Goal: Task Accomplishment & Management: Complete application form

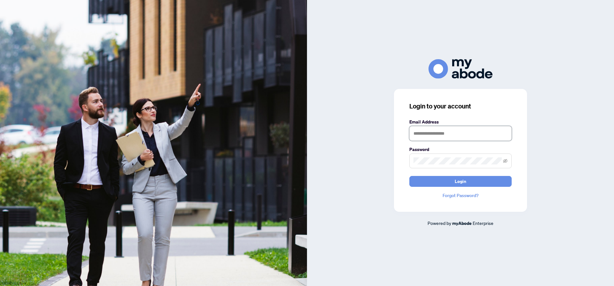
type input "**********"
click at [475, 184] on button "Login" at bounding box center [460, 181] width 102 height 11
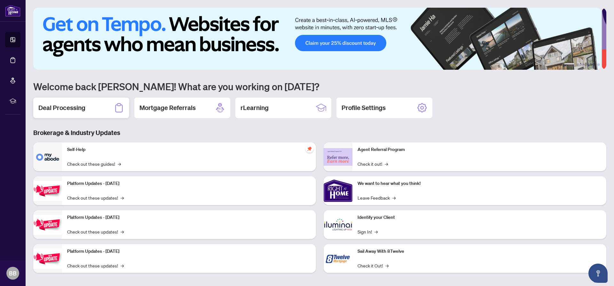
click at [80, 108] on h2 "Deal Processing" at bounding box center [61, 107] width 47 height 9
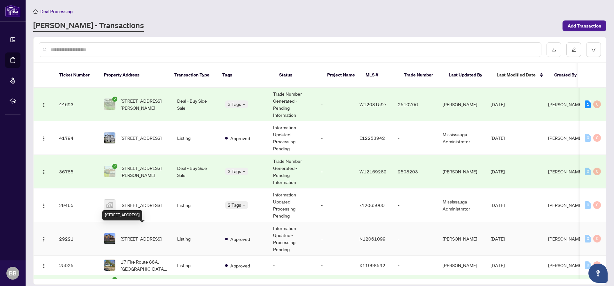
click at [148, 235] on span "[STREET_ADDRESS]" at bounding box center [141, 238] width 41 height 7
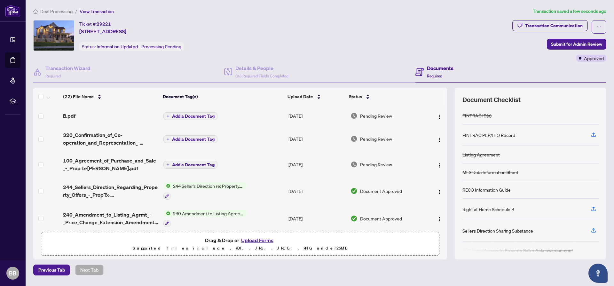
click at [181, 165] on span "Add a Document Tag" at bounding box center [193, 164] width 43 height 4
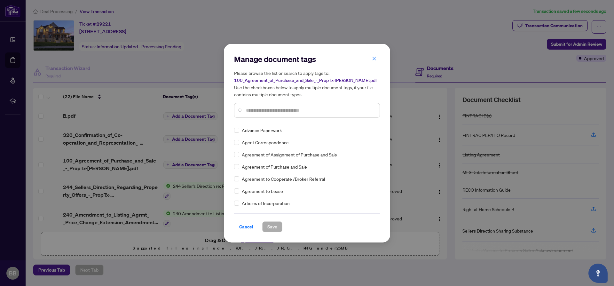
scroll to position [124, 0]
click at [272, 225] on span "Save" at bounding box center [272, 227] width 10 height 10
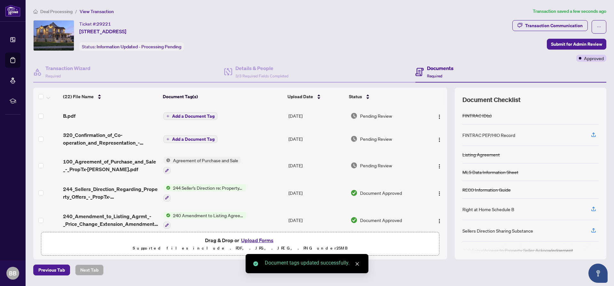
click at [180, 138] on span "Add a Document Tag" at bounding box center [193, 139] width 43 height 4
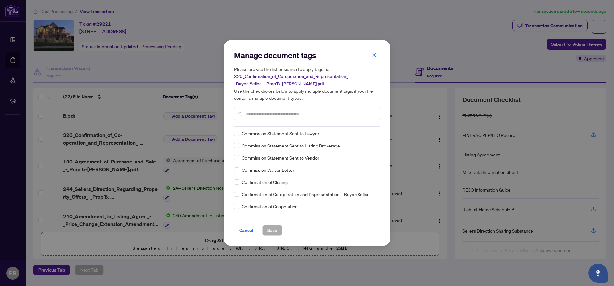
scroll to position [419, 0]
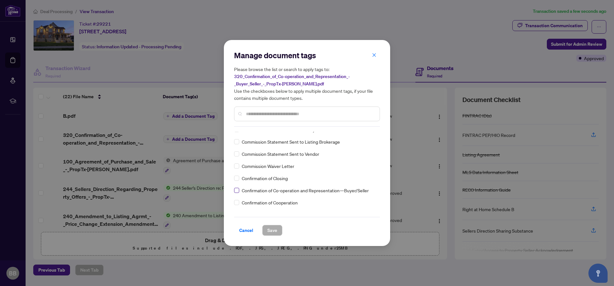
click at [238, 191] on span at bounding box center [236, 190] width 5 height 5
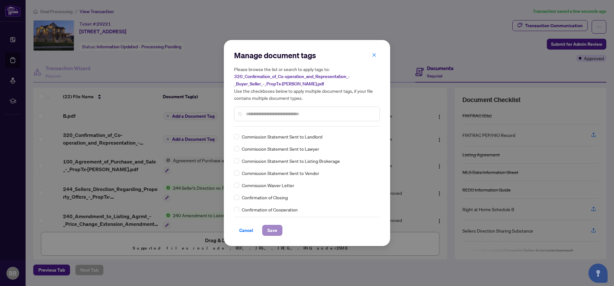
click at [271, 228] on span "Save" at bounding box center [272, 230] width 10 height 10
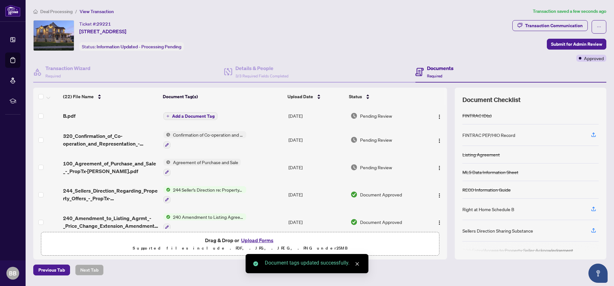
click at [192, 115] on span "Add a Document Tag" at bounding box center [193, 116] width 43 height 4
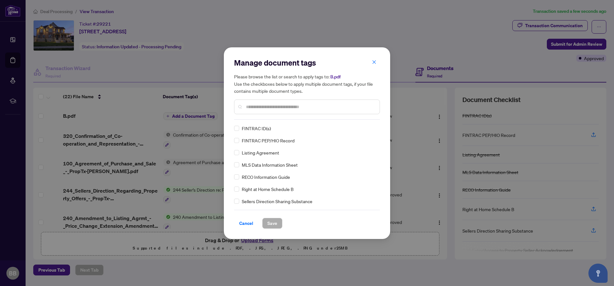
click at [258, 117] on div "Manage document tags Please browse the list or search to apply tags to: B.pdf U…" at bounding box center [307, 89] width 146 height 62
click at [255, 103] on input "text" at bounding box center [310, 106] width 129 height 7
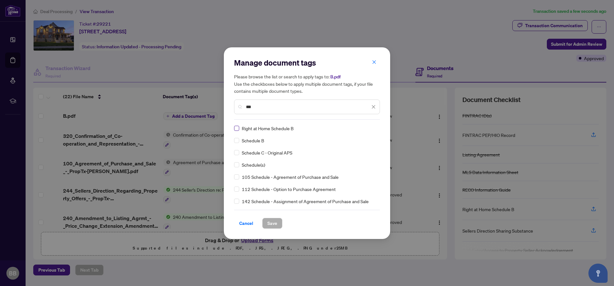
type input "***"
click at [270, 223] on span "Save" at bounding box center [272, 223] width 10 height 10
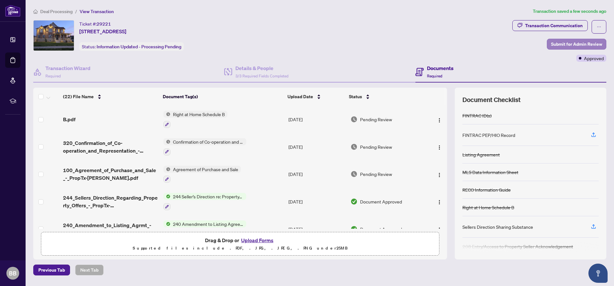
click at [575, 44] on span "Submit for Admin Review" at bounding box center [576, 44] width 51 height 10
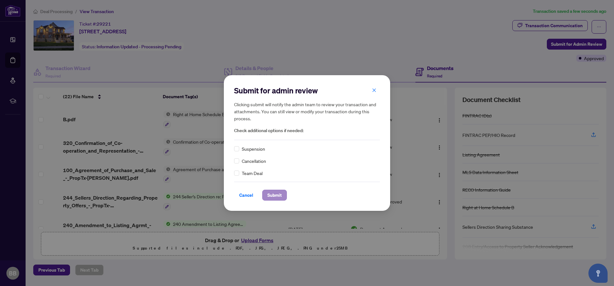
click at [275, 192] on span "Submit" at bounding box center [274, 195] width 14 height 10
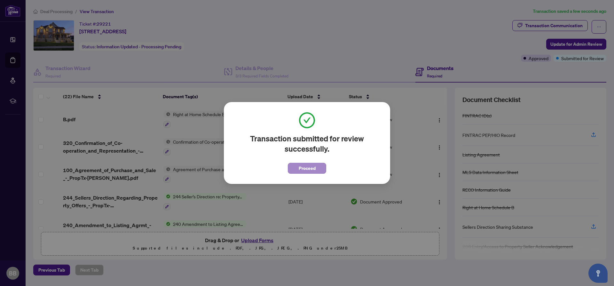
click at [304, 167] on span "Proceed" at bounding box center [307, 168] width 17 height 10
